Goal: Task Accomplishment & Management: Manage account settings

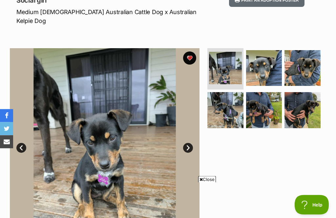
scroll to position [99, 0]
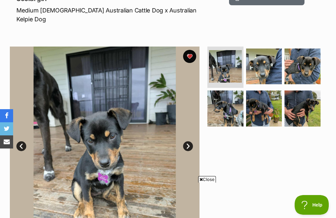
click at [307, 59] on img at bounding box center [303, 67] width 36 height 36
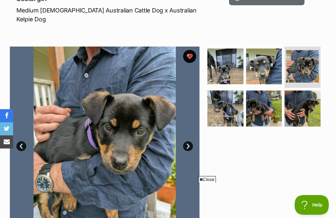
click at [235, 92] on img at bounding box center [226, 109] width 36 height 36
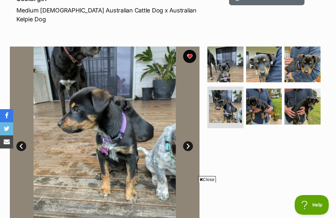
click at [308, 100] on img at bounding box center [303, 107] width 36 height 36
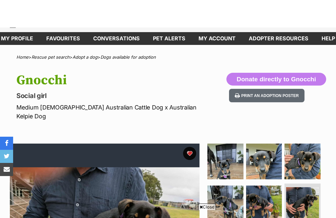
scroll to position [0, 0]
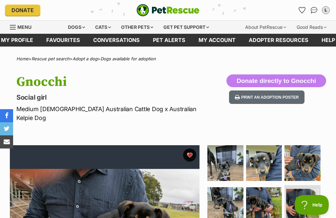
click at [72, 41] on link "Favourites" at bounding box center [63, 40] width 47 height 13
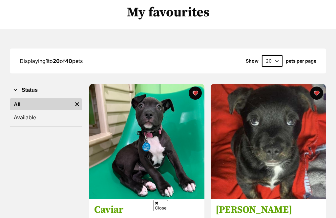
click at [31, 121] on link "Available" at bounding box center [46, 118] width 72 height 12
